Goal: Navigation & Orientation: Understand site structure

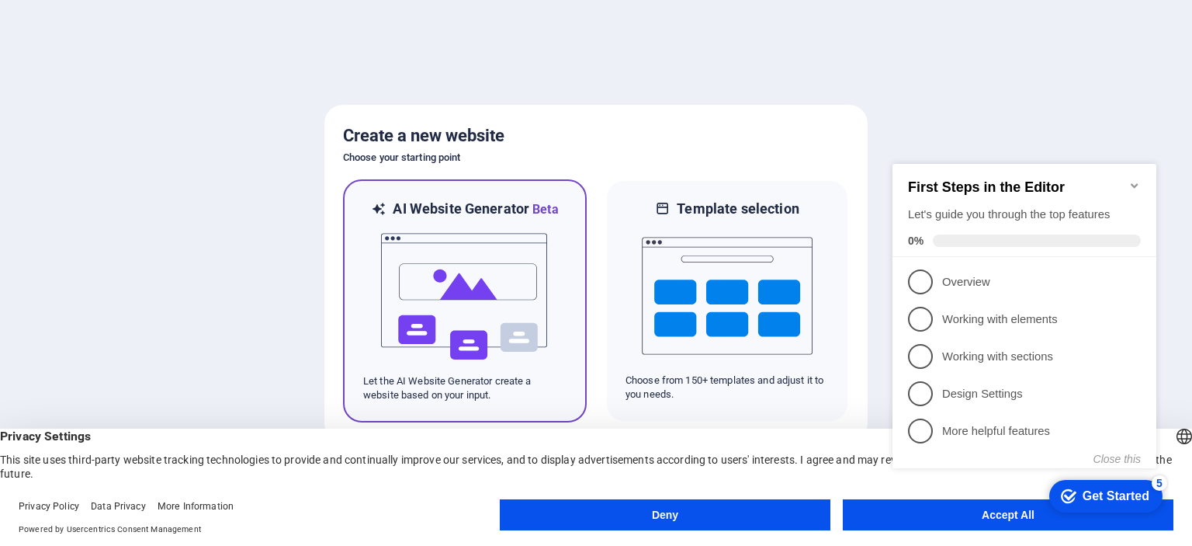
click at [487, 295] on img at bounding box center [465, 296] width 171 height 155
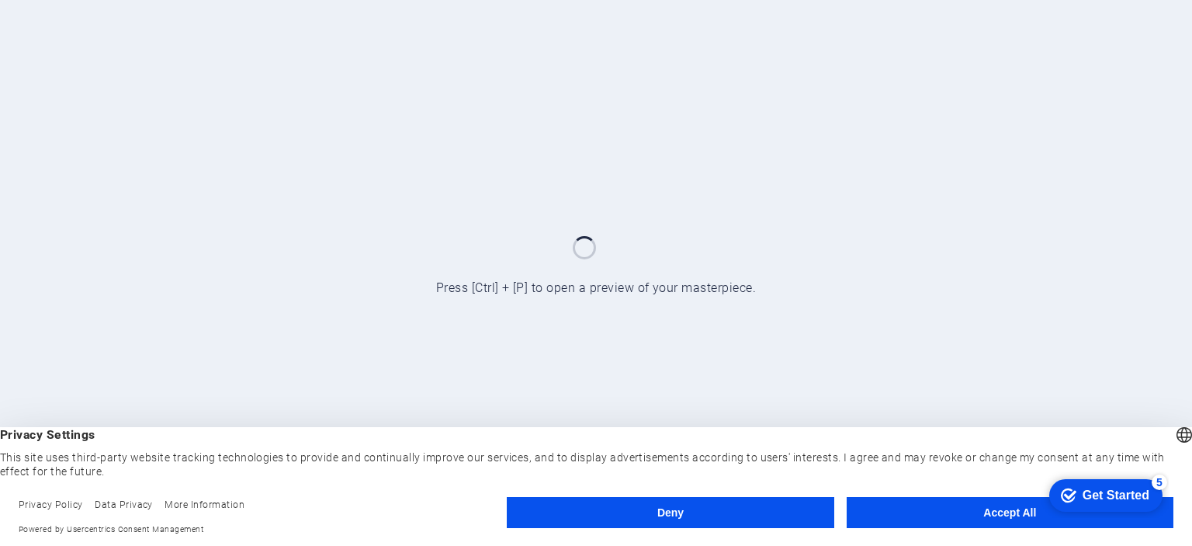
click at [743, 505] on button "Deny" at bounding box center [670, 512] width 327 height 31
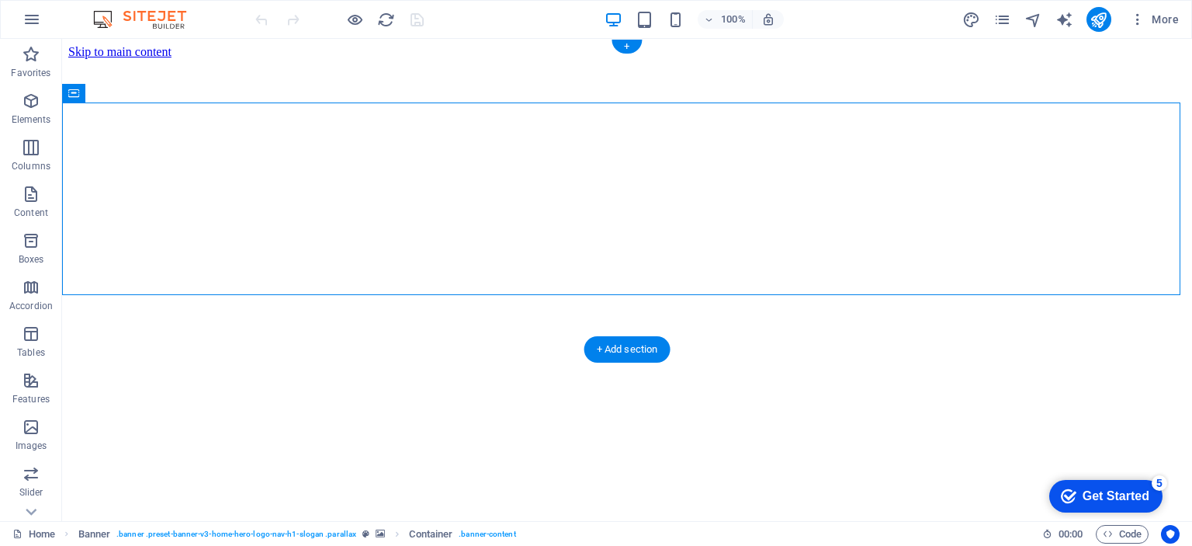
click at [216, 59] on figure at bounding box center [627, 59] width 1118 height 0
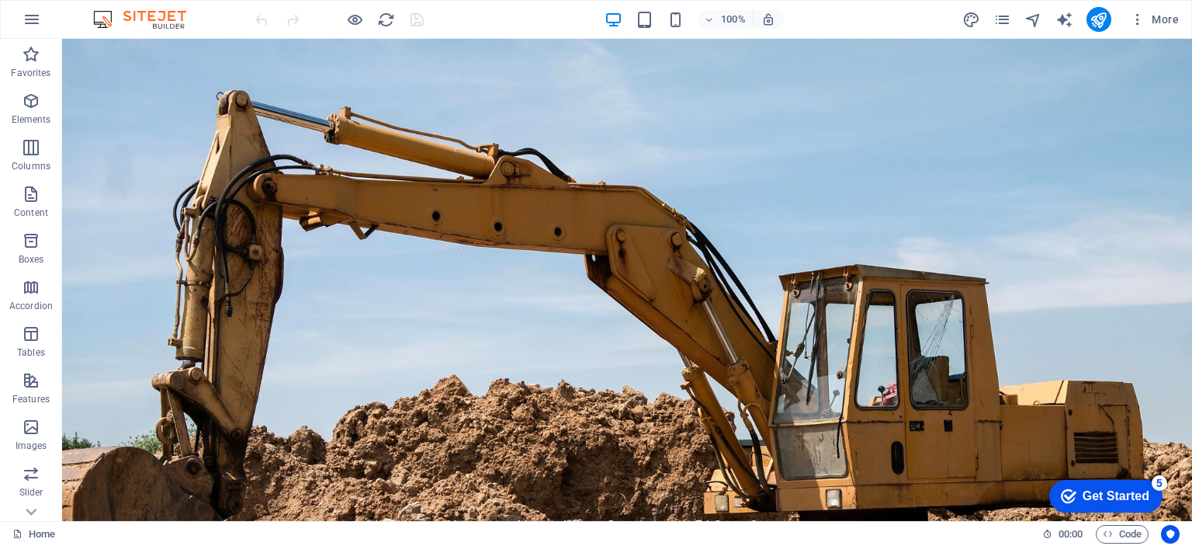
click at [165, 12] on img at bounding box center [147, 19] width 116 height 19
